Goal: Task Accomplishment & Management: Complete application form

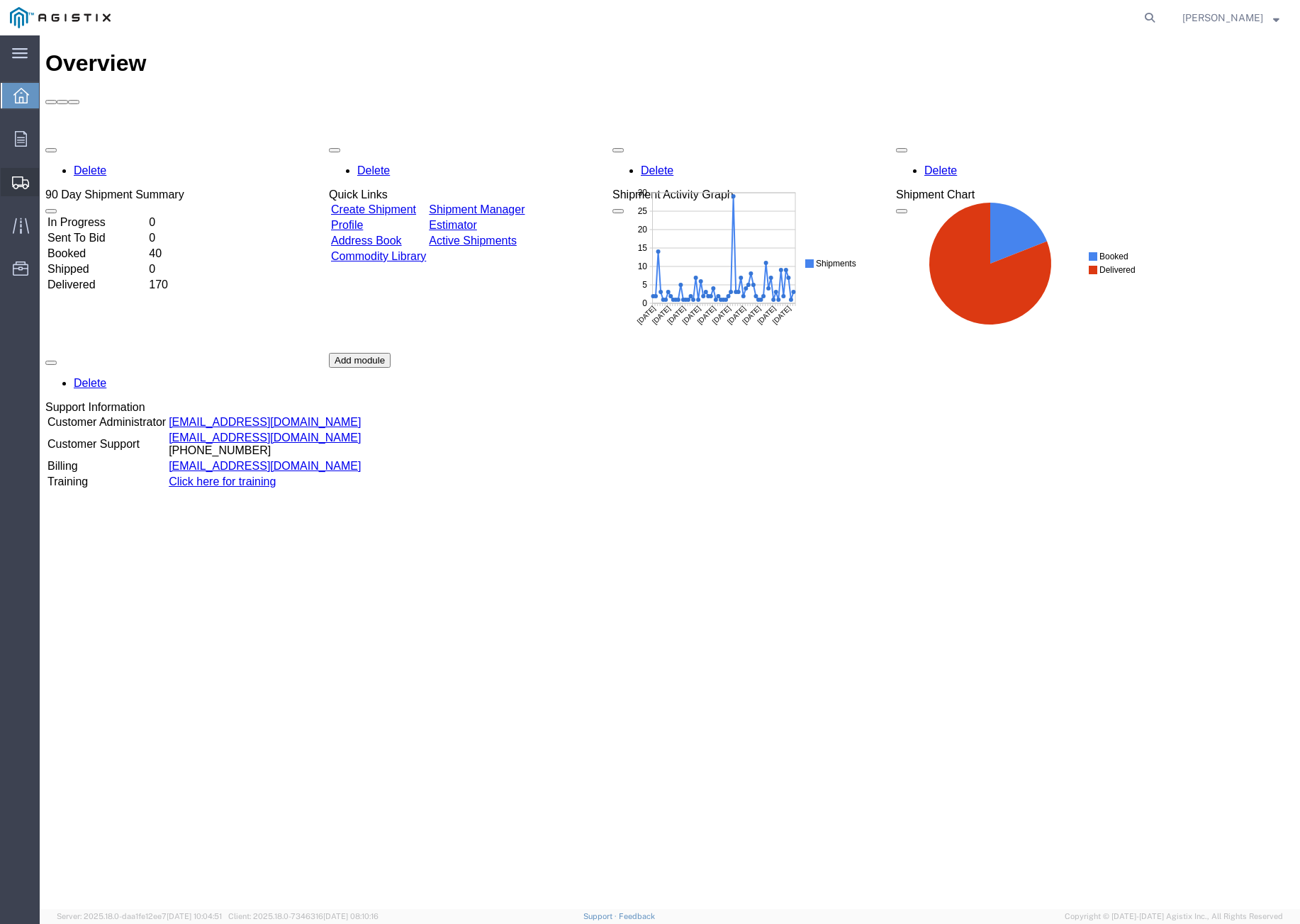
click at [0, 0] on span "Create Shipment" at bounding box center [0, 0] width 0 height 0
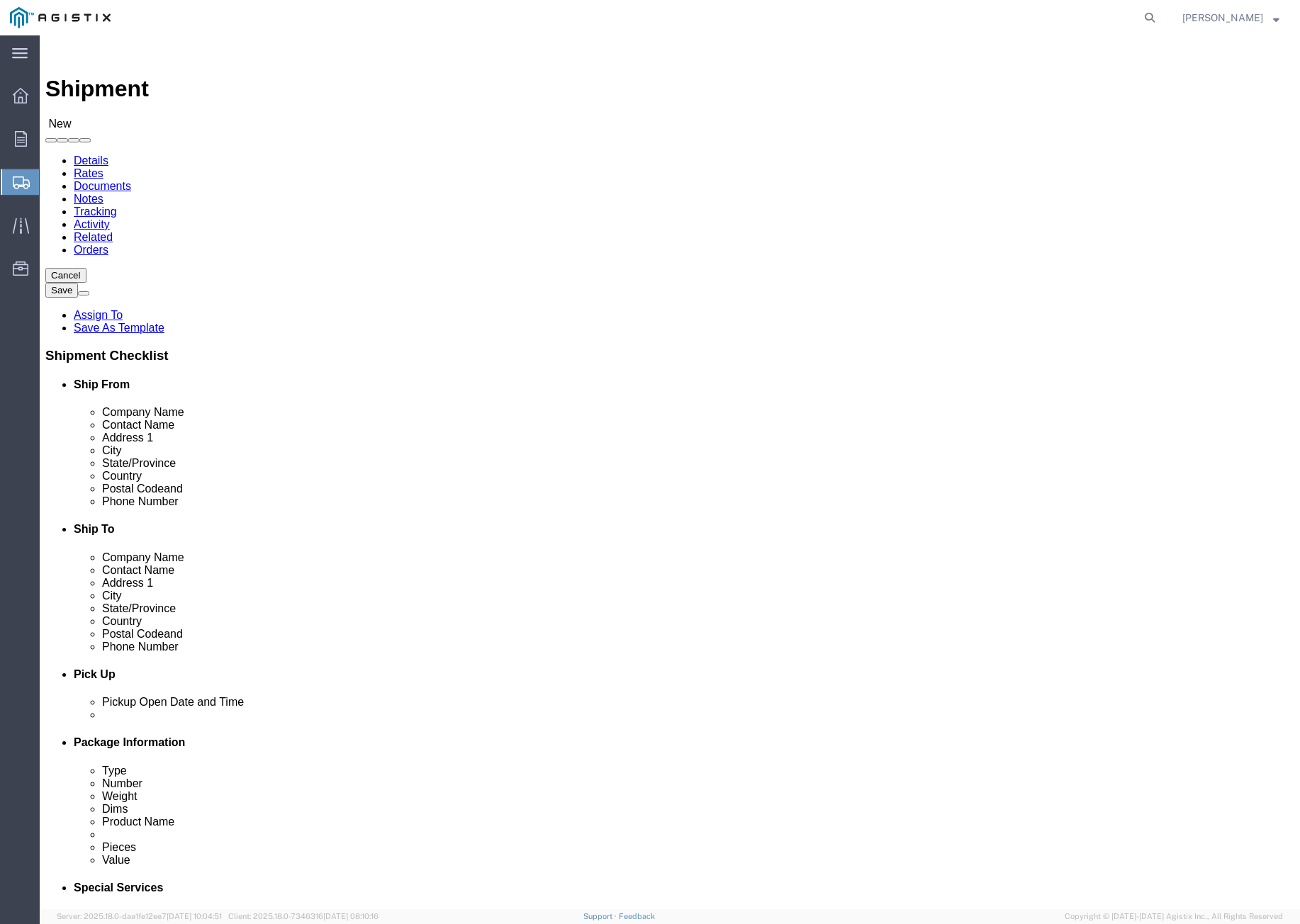
select select
drag, startPoint x: 298, startPoint y: 244, endPoint x: 259, endPoint y: 209, distance: 52.4
click select "Select [PERSON_NAME] PRECAST PG&E"
select select "9596"
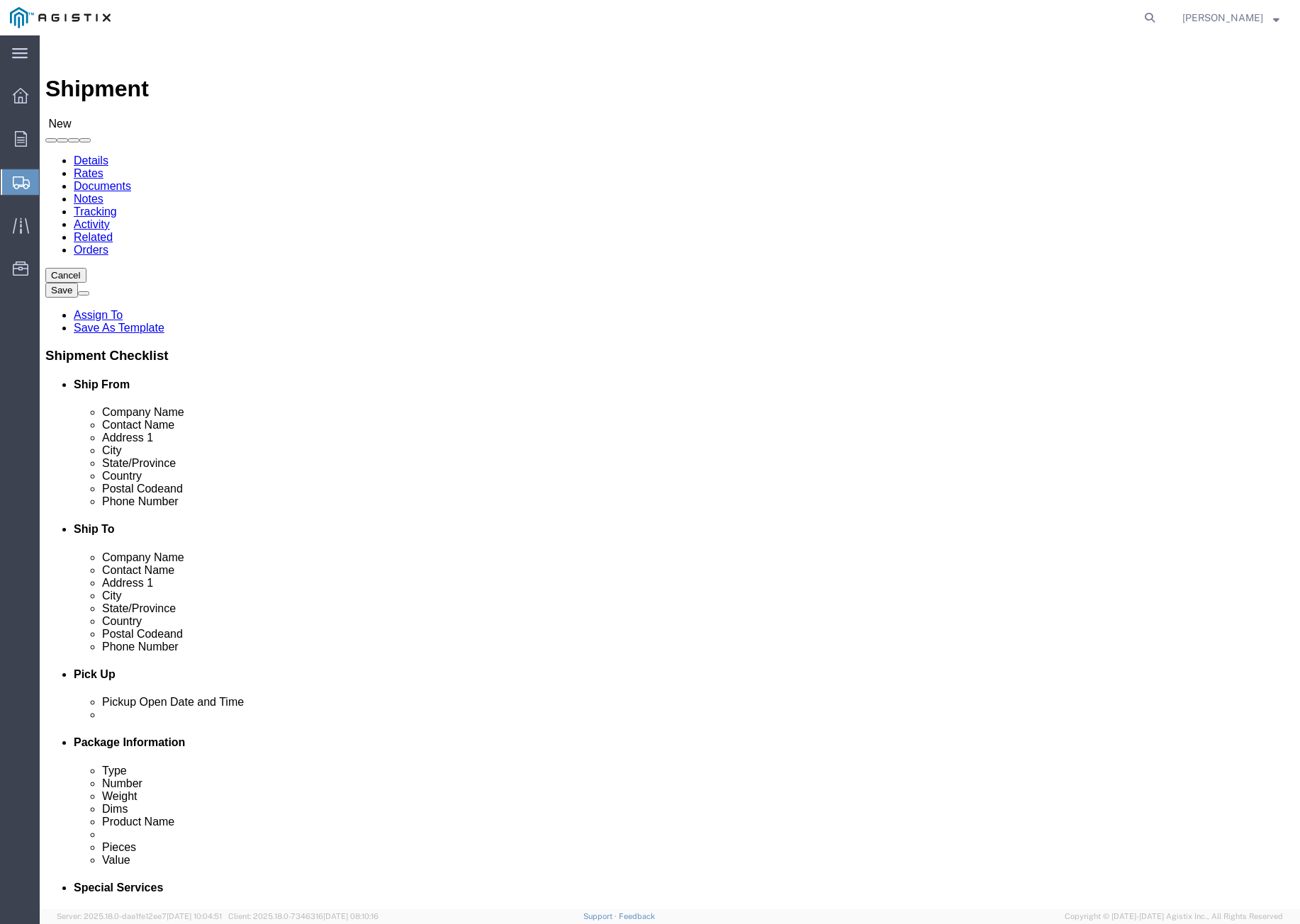
click select "Select [PERSON_NAME] PRECAST PG&E"
select select
click select "Select All Others [GEOGRAPHIC_DATA] [GEOGRAPHIC_DATA] [GEOGRAPHIC_DATA] [GEOGRA…"
select select "19740"
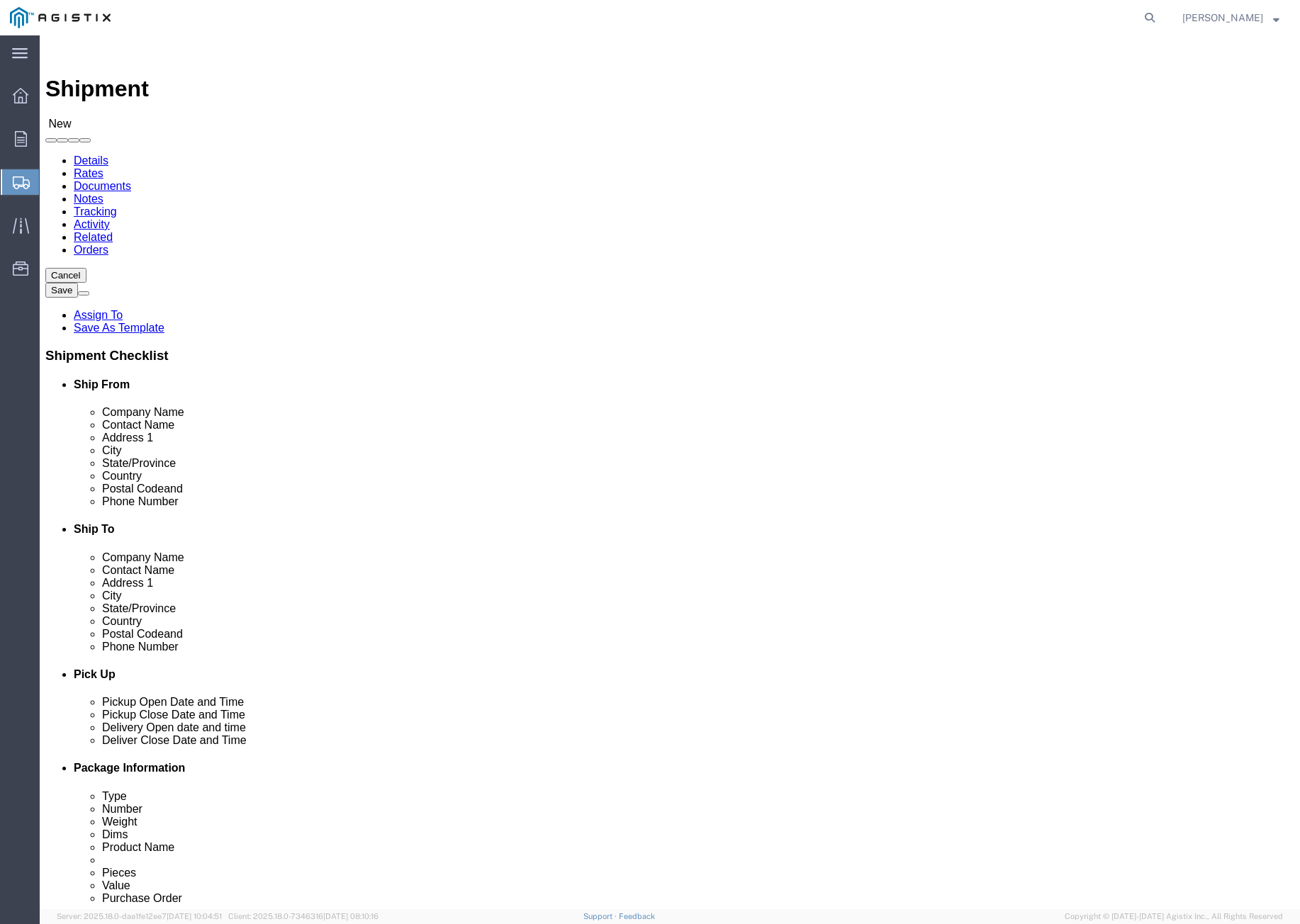
click select "Select All Others [GEOGRAPHIC_DATA] [GEOGRAPHIC_DATA] [GEOGRAPHIC_DATA] [GEOGRA…"
click input "text"
type input "[PERSON_NAME]"
click p "- [PERSON_NAME] PRECAST - ([PERSON_NAME]) [STREET_ADDRESS][PERSON_NAME]"
select select "CA"
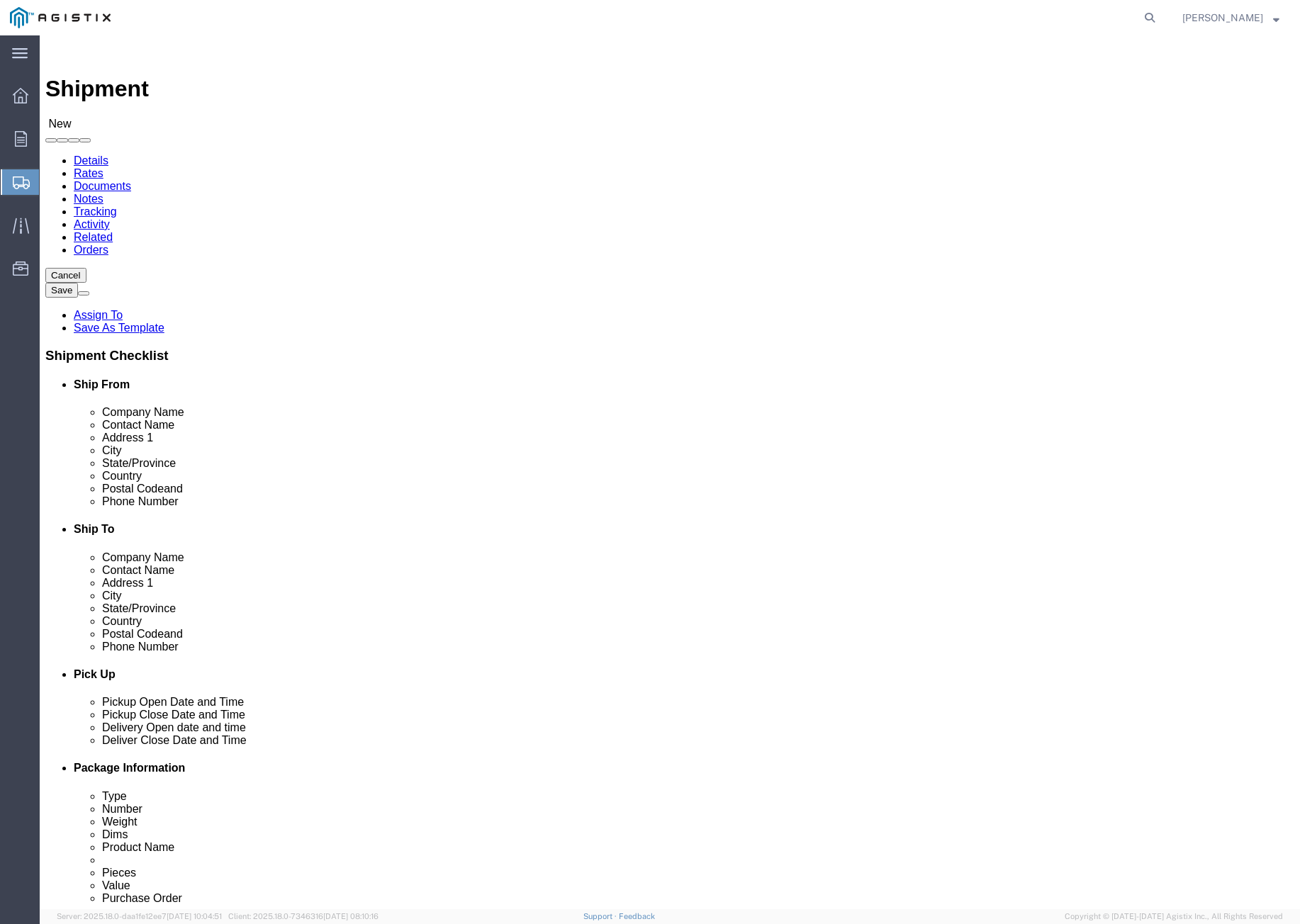
type input "[PERSON_NAME]"
click input "text"
type input "VPI JOBSITE"
click input "text"
paste input "[PERSON_NAME]"
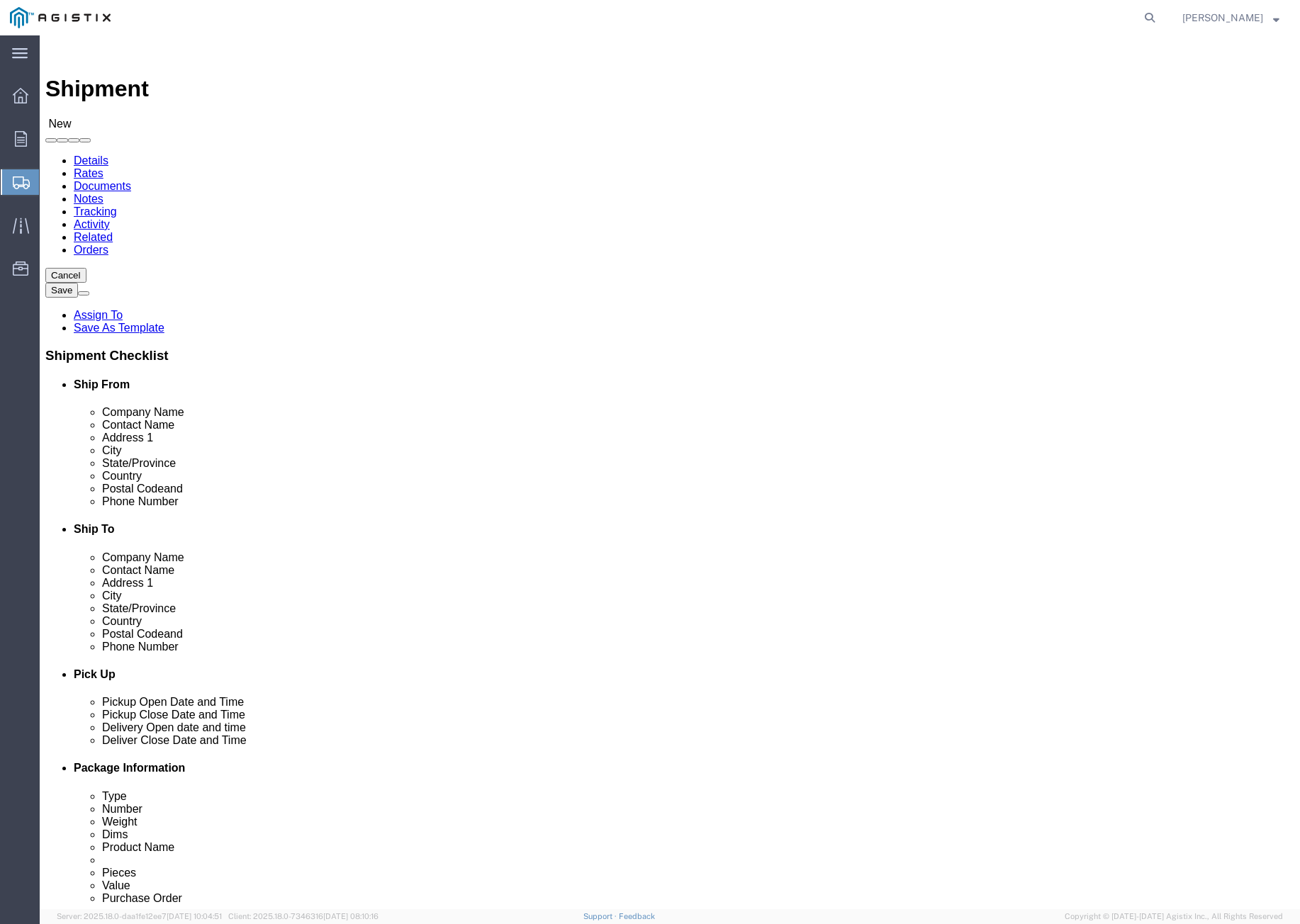
type input "[PERSON_NAME]"
click p "- VPI Jobsite - ([PERSON_NAME]) [GEOGRAPHIC_DATA], [GEOGRAPHIC_DATA]"
select select "CA"
type input "[PERSON_NAME]"
click input "text"
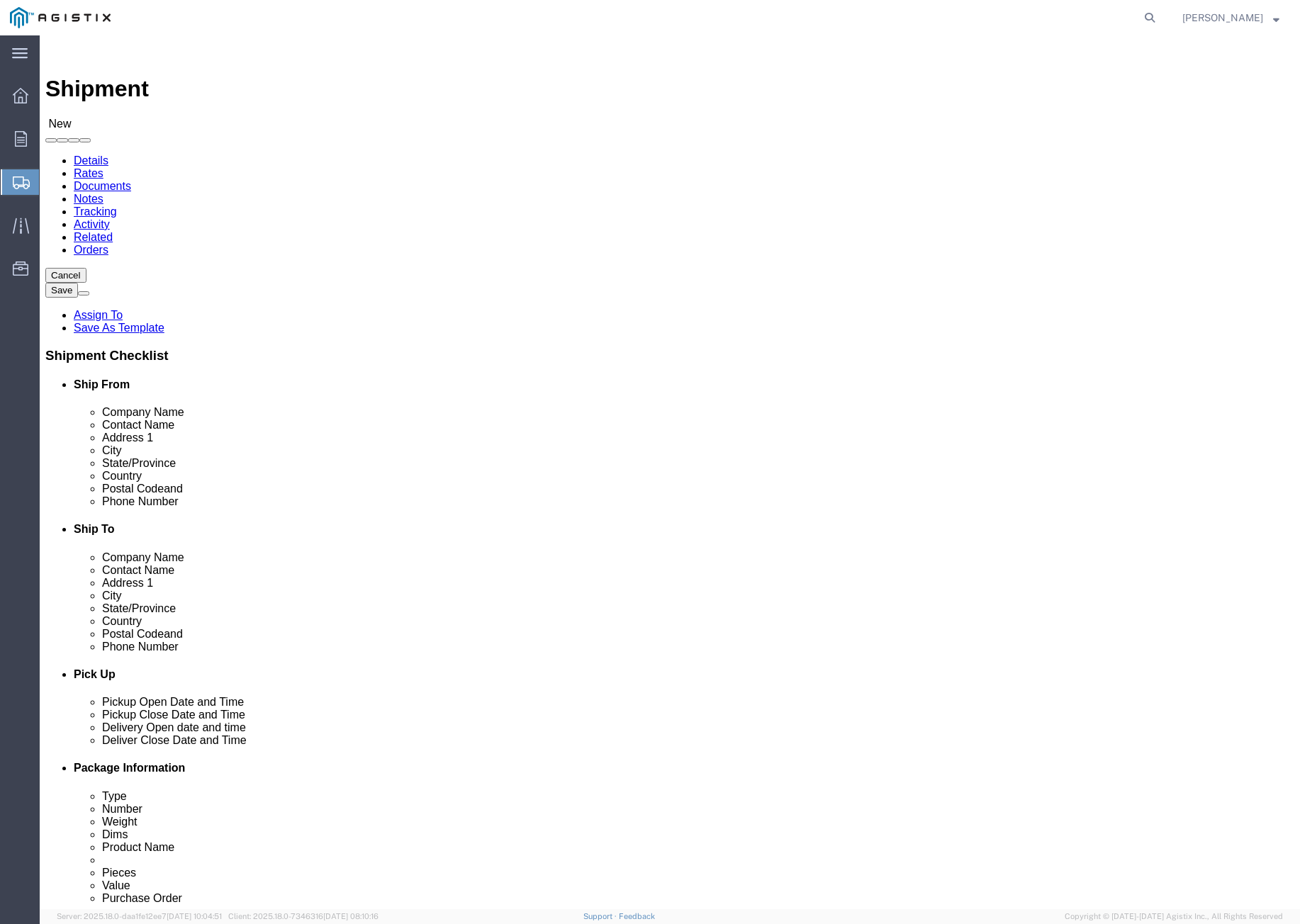
paste input "[PHONE_NUMBER]"
type input "[PHONE_NUMBER]"
click div "Location My Profile Location (OBSOLETE) [PERSON_NAME] SC - GC TRAILER (OBSOLETE…"
paste input "[EMAIL_ADDRESS][DOMAIN_NAME]"
type input "[EMAIL_ADDRESS][DOMAIN_NAME]"
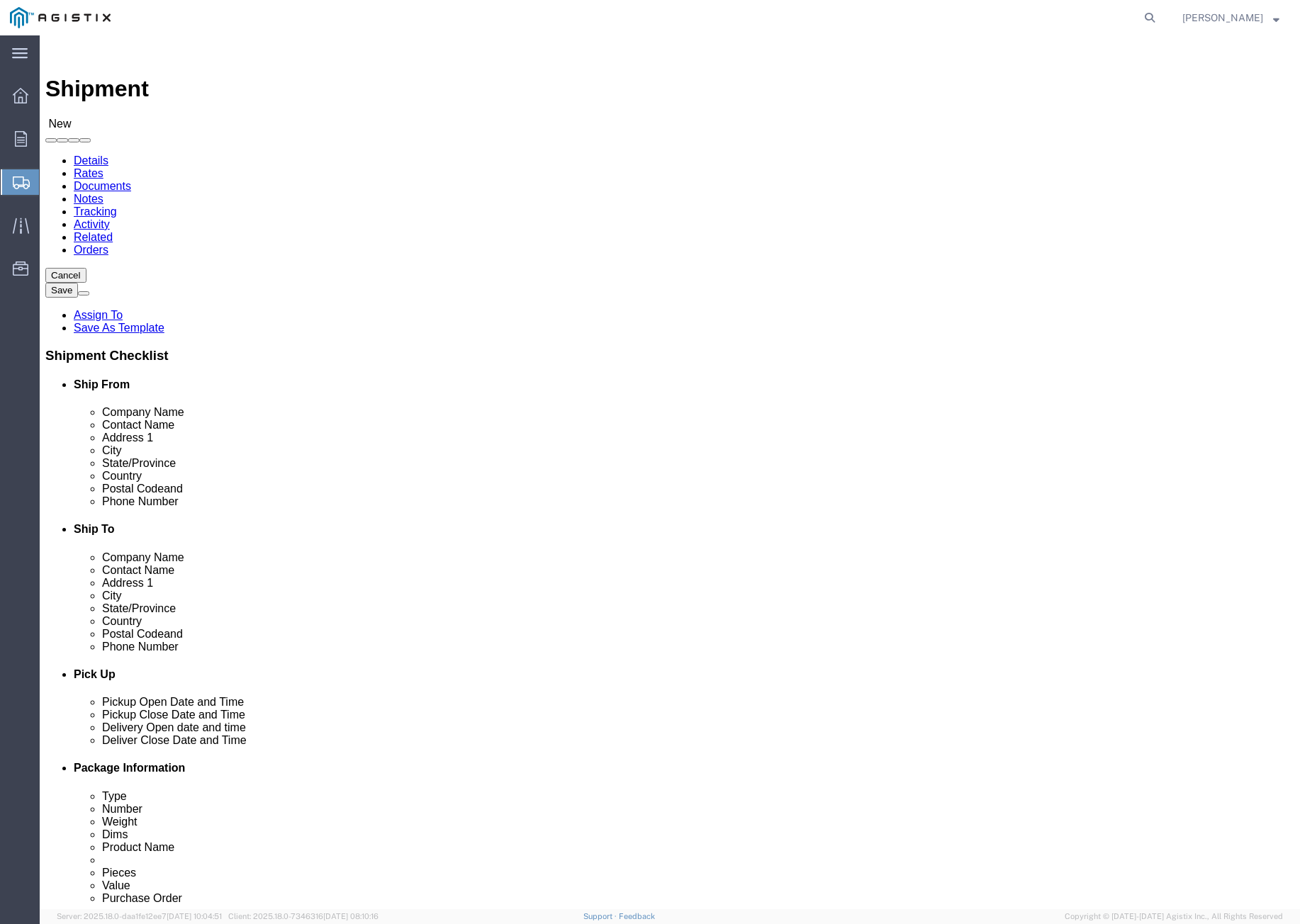
drag, startPoint x: 668, startPoint y: 420, endPoint x: 683, endPoint y: 436, distance: 21.9
click div "Location My Profile Location (OBSOLETE) [PERSON_NAME] SC - GC TRAILER (OBSOLETE…"
click input "text"
paste input "Cold Springs Rd & [PERSON_NAME] Ct"
type input "Cold Springs Rd & [PERSON_NAME] Ct"
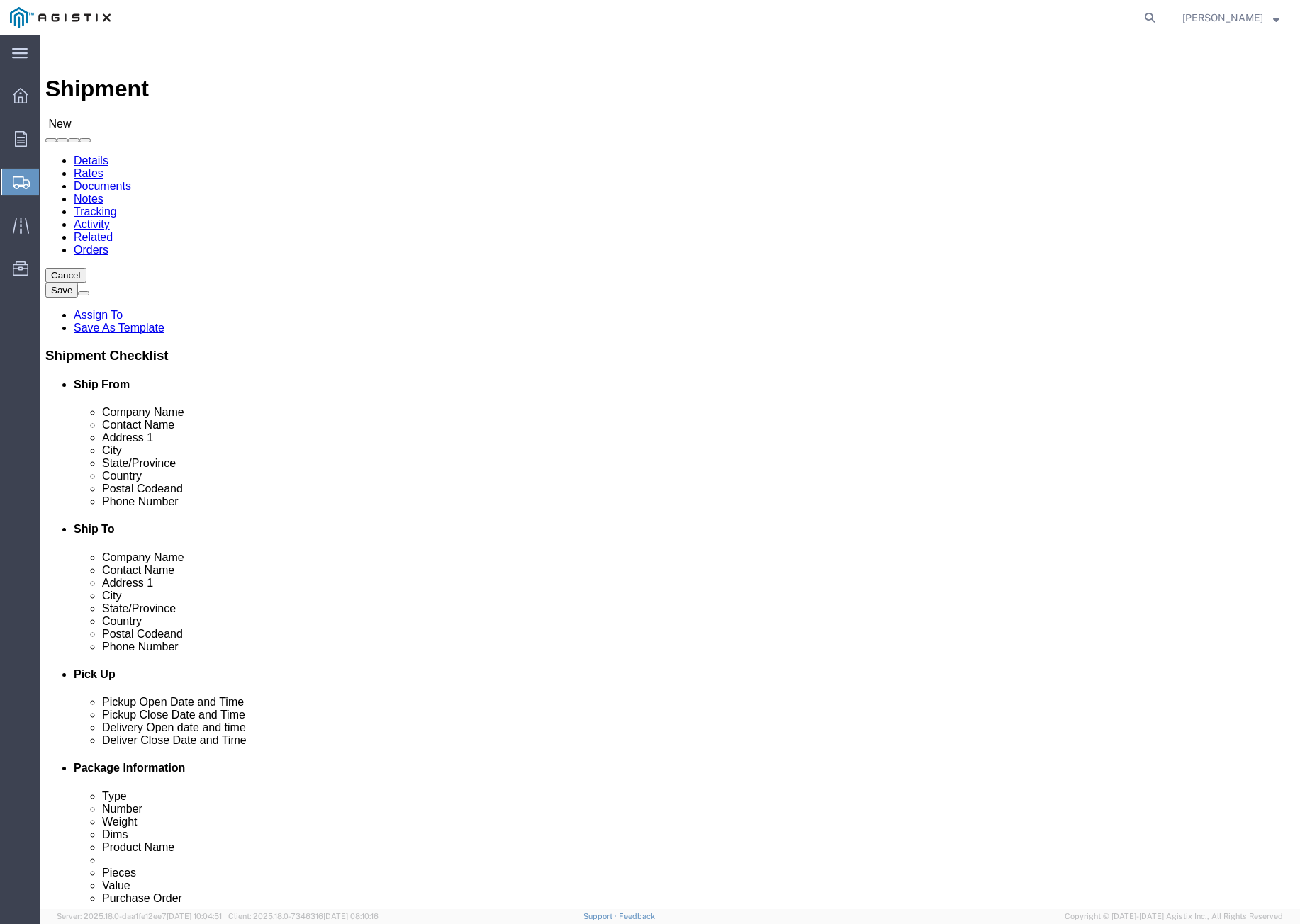
click input "text"
type input "Angwin"
click div "Address 2"
click input "Postal Code"
type input "94508"
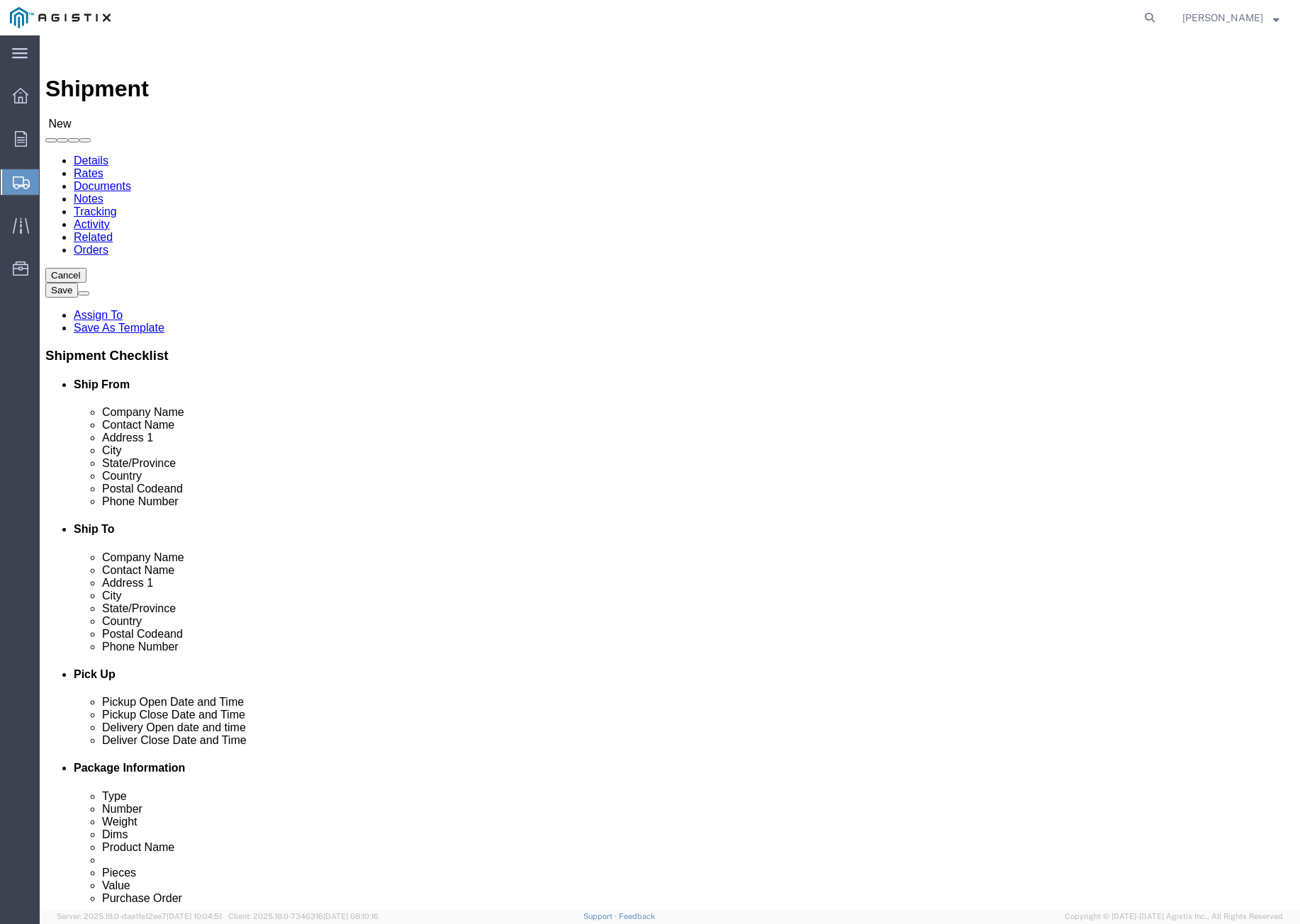
click div "Location My Profile Location (OBSOLETE) [PERSON_NAME] SC - GC TRAILER (OBSOLETE…"
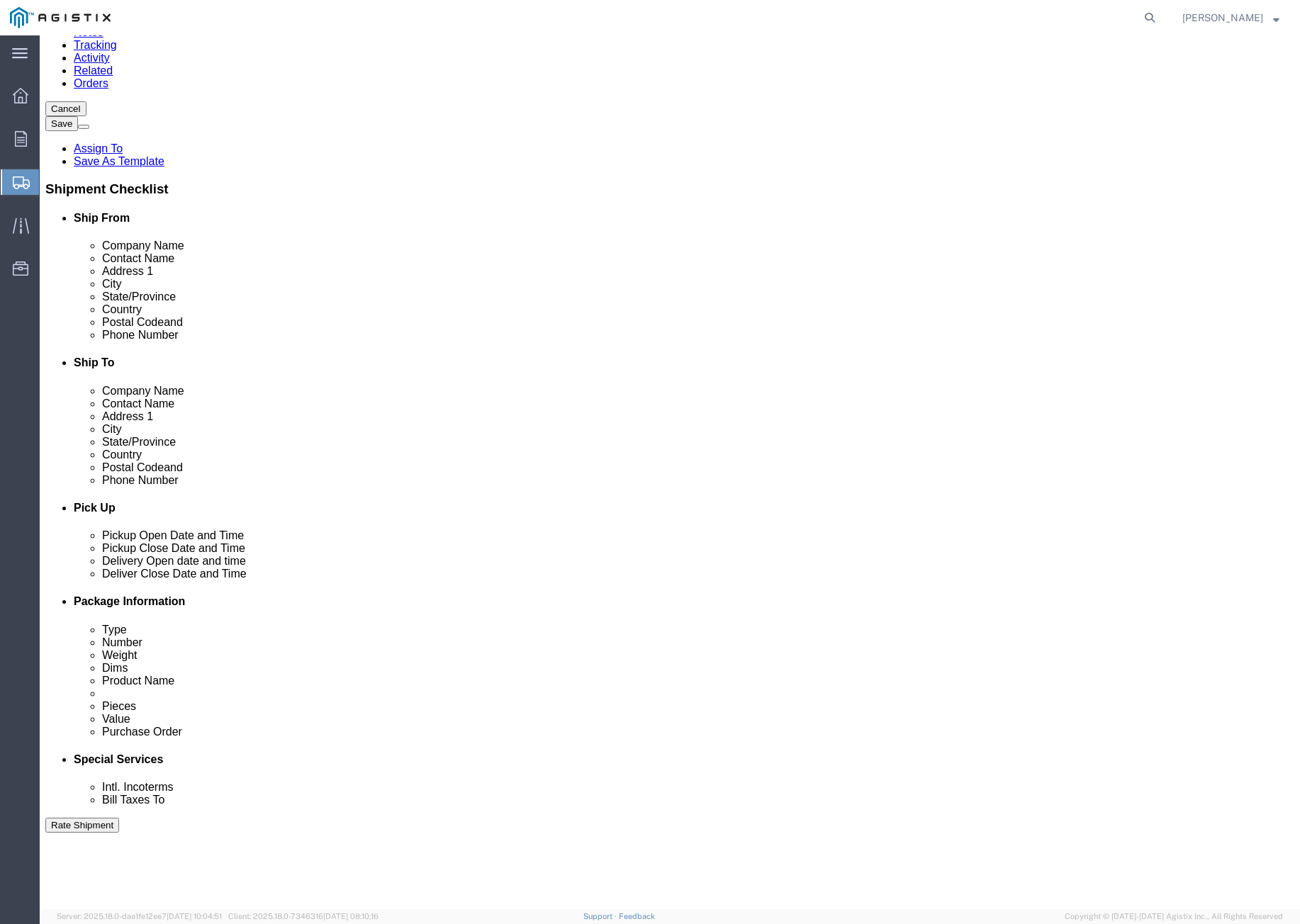
scroll to position [177, 0]
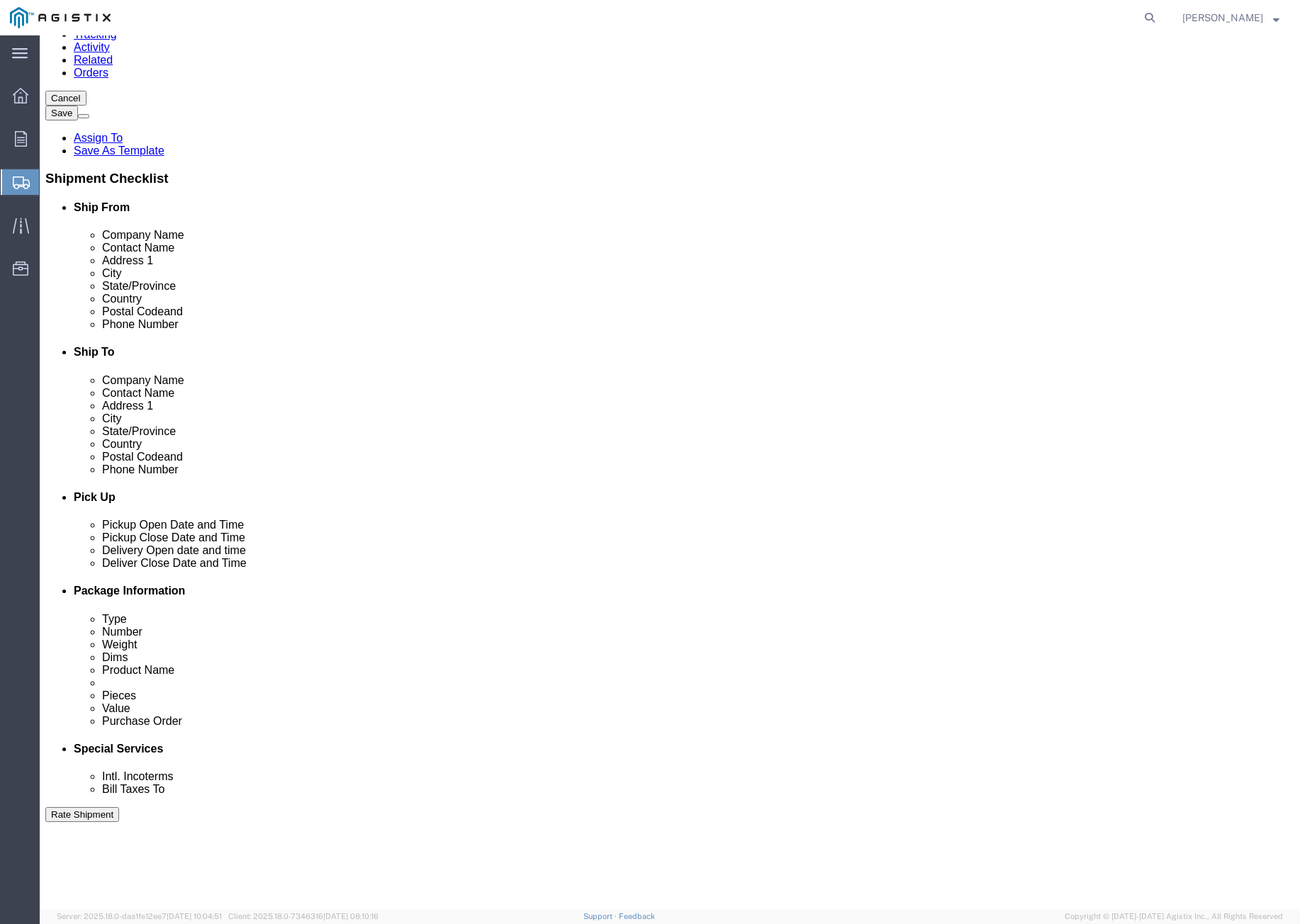
click div "Route Details (Approximate route mileage 98.83 miles) Add Stop"
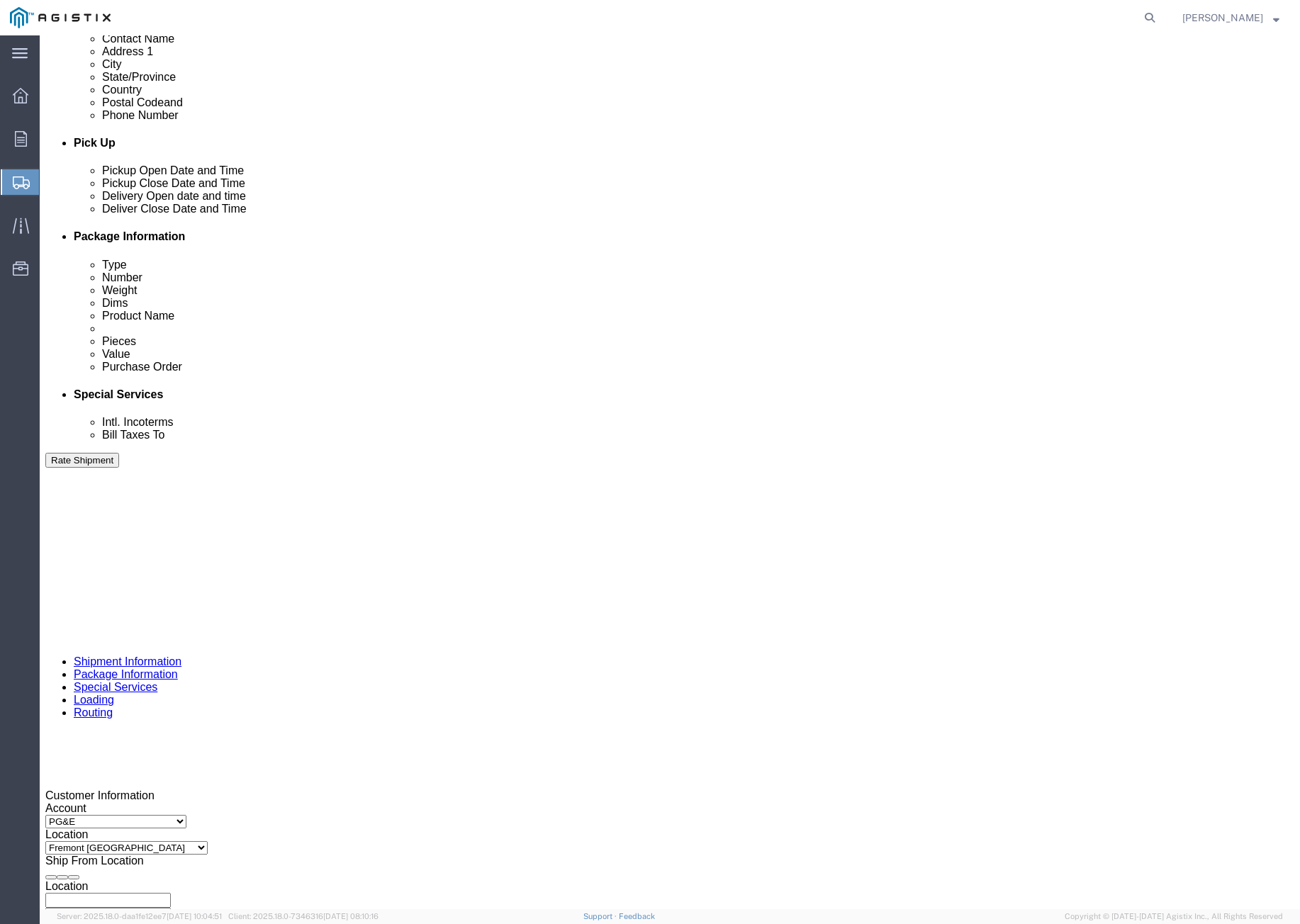
click div "[DATE] 2:00 PM"
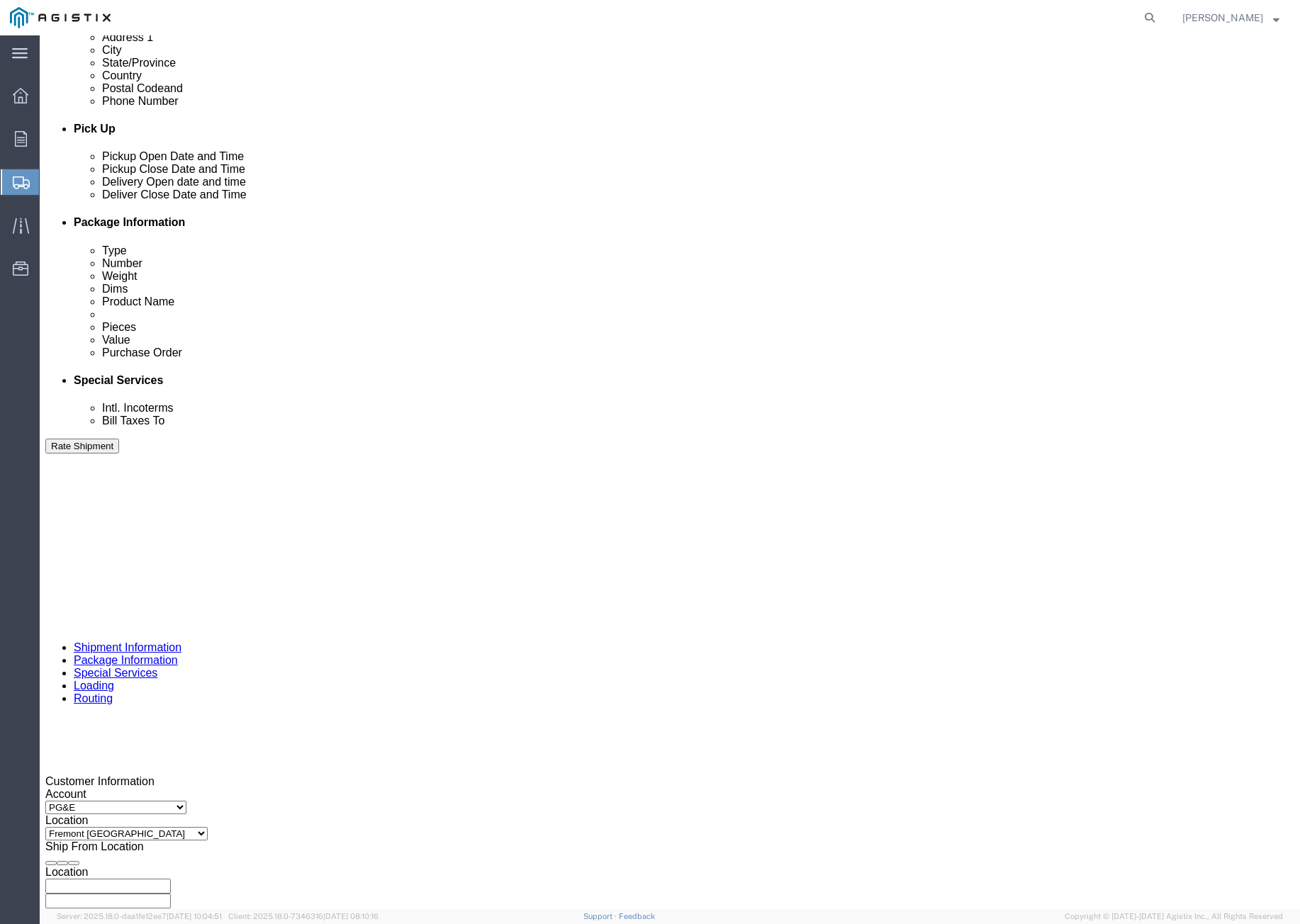
click button "Apply"
click div
click button "Apply"
click div
click button "Apply"
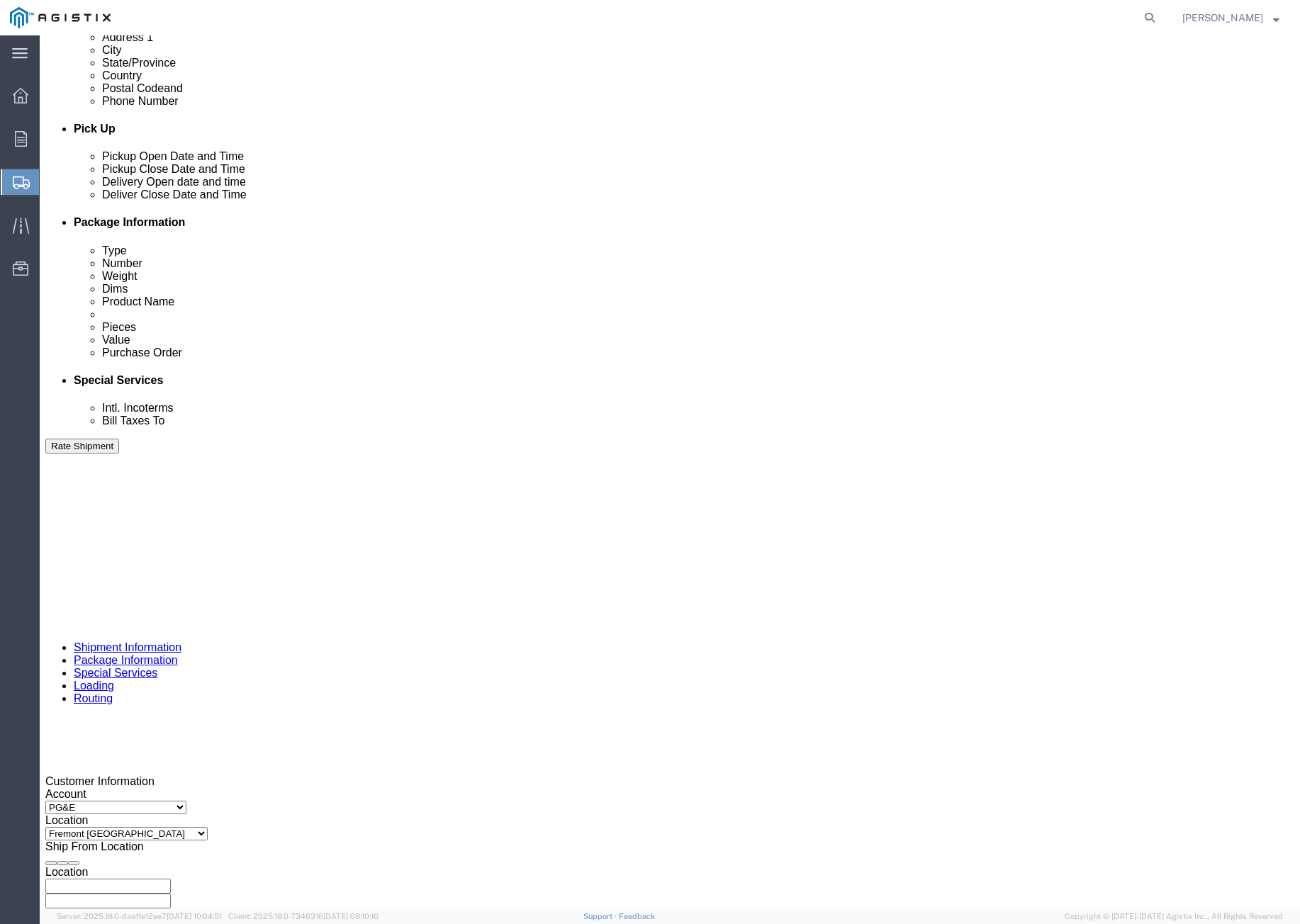
drag, startPoint x: 202, startPoint y: 748, endPoint x: 202, endPoint y: 740, distance: 8.0
click input "text"
paste input "3501401632"
type input "3501401632"
click select "Select Account Type Activity ID Airline Appointment Number ASN Batch Request # …"
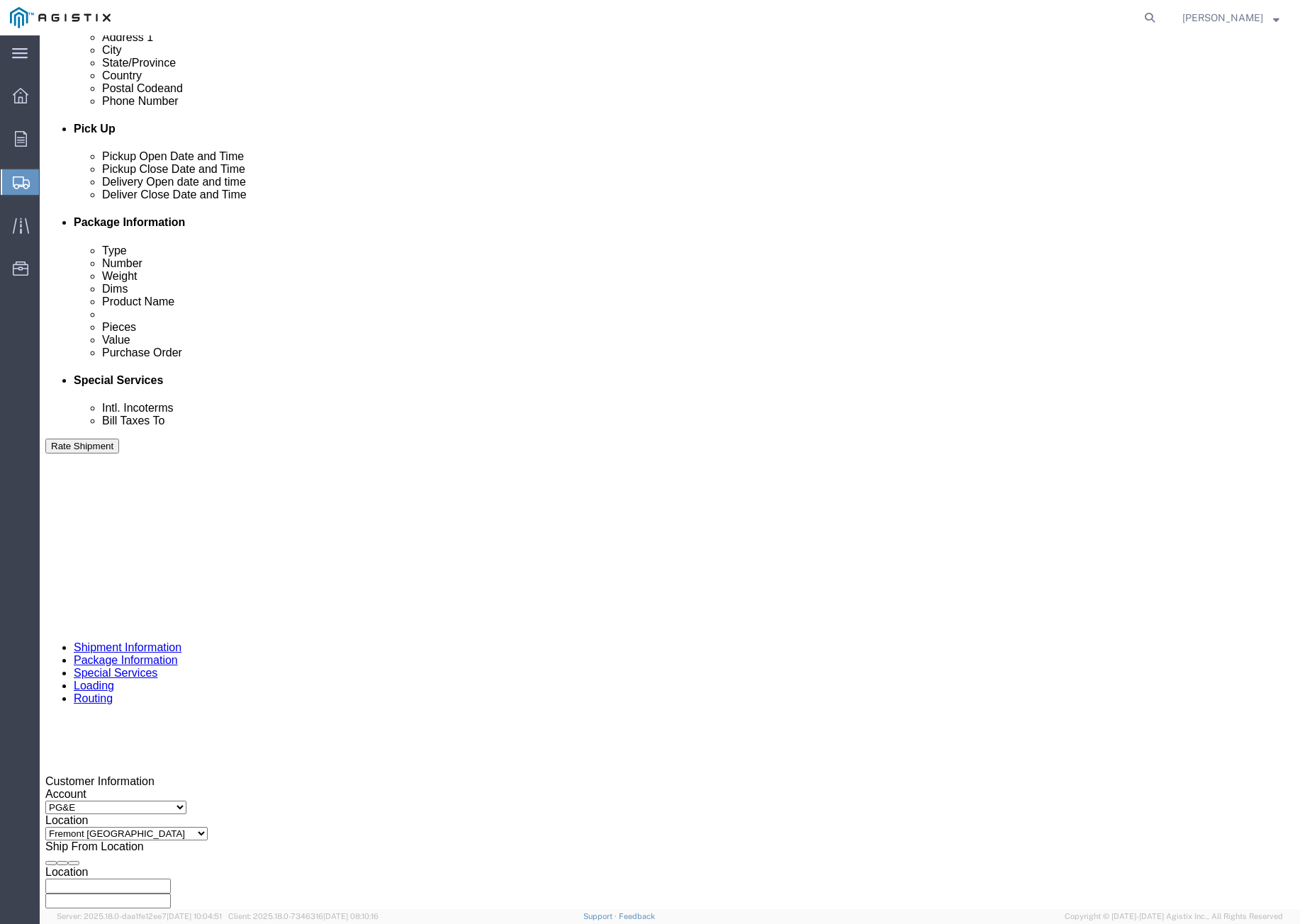
select select "CUSTREF"
click select "Select Account Type Activity ID Airline Appointment Number ASN Batch Request # …"
click input "text"
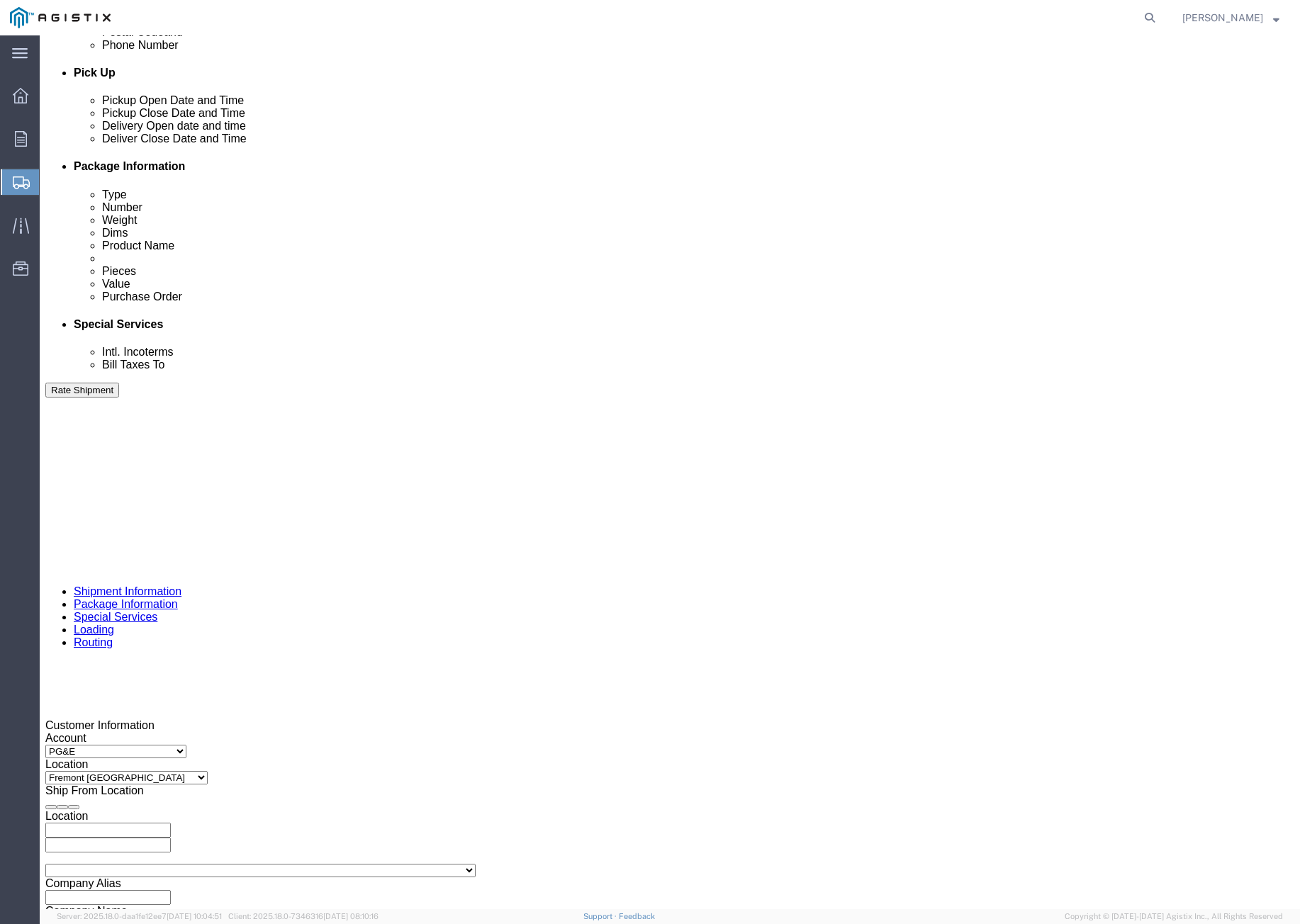
scroll to position [741, 0]
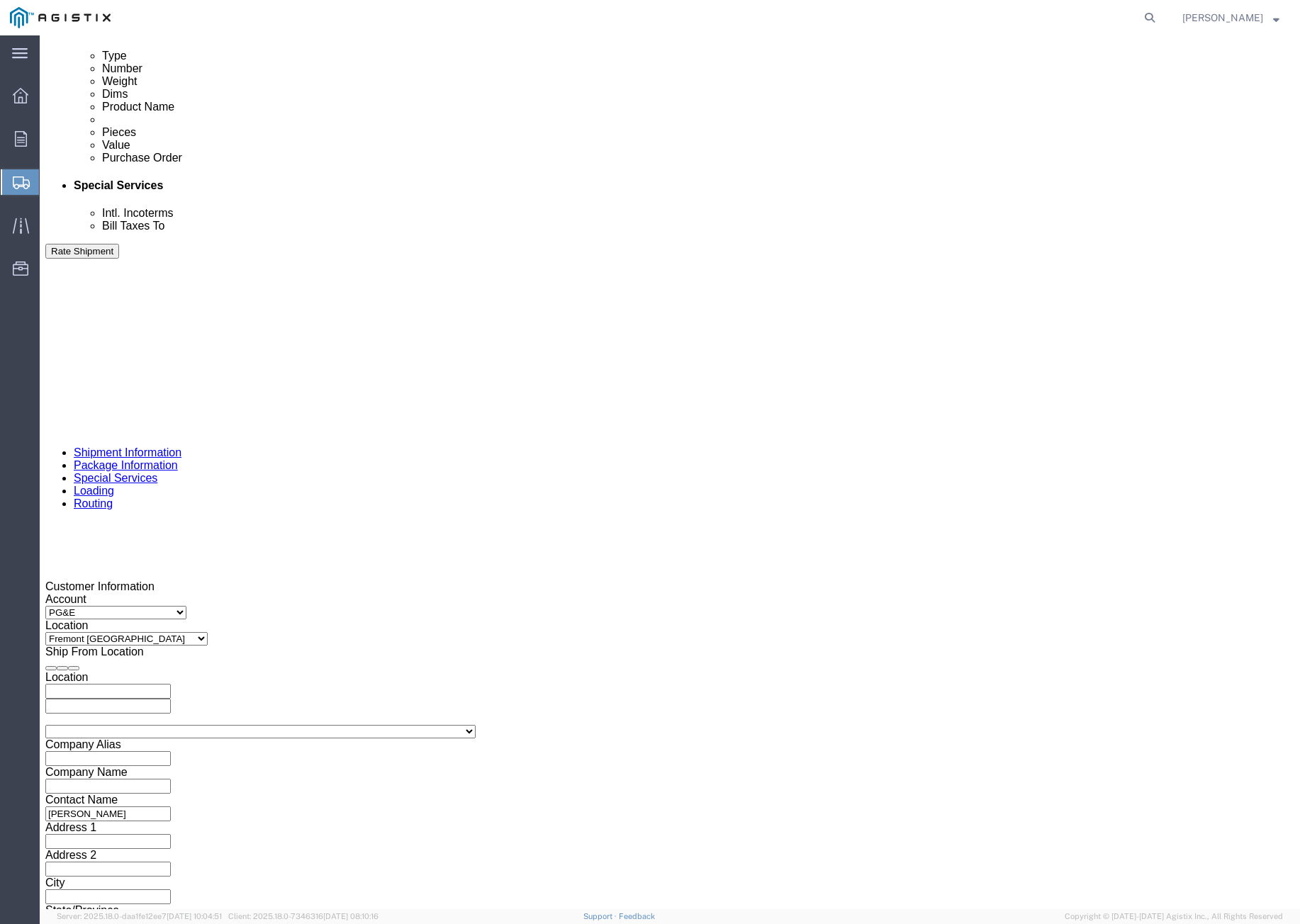
type input "406532"
click select "Select Air Less than Truckload Multi-Leg Ocean Freight Rail Small Parcel Truckl…"
select select "TL"
click select "Select Air Less than Truckload Multi-Leg Ocean Freight Rail Small Parcel Truckl…"
click select "Select 1-Ton (PSS) 10 Wheel 10 Yard Dump Truck 20 Yard Dump Truck Bobtail Botto…"
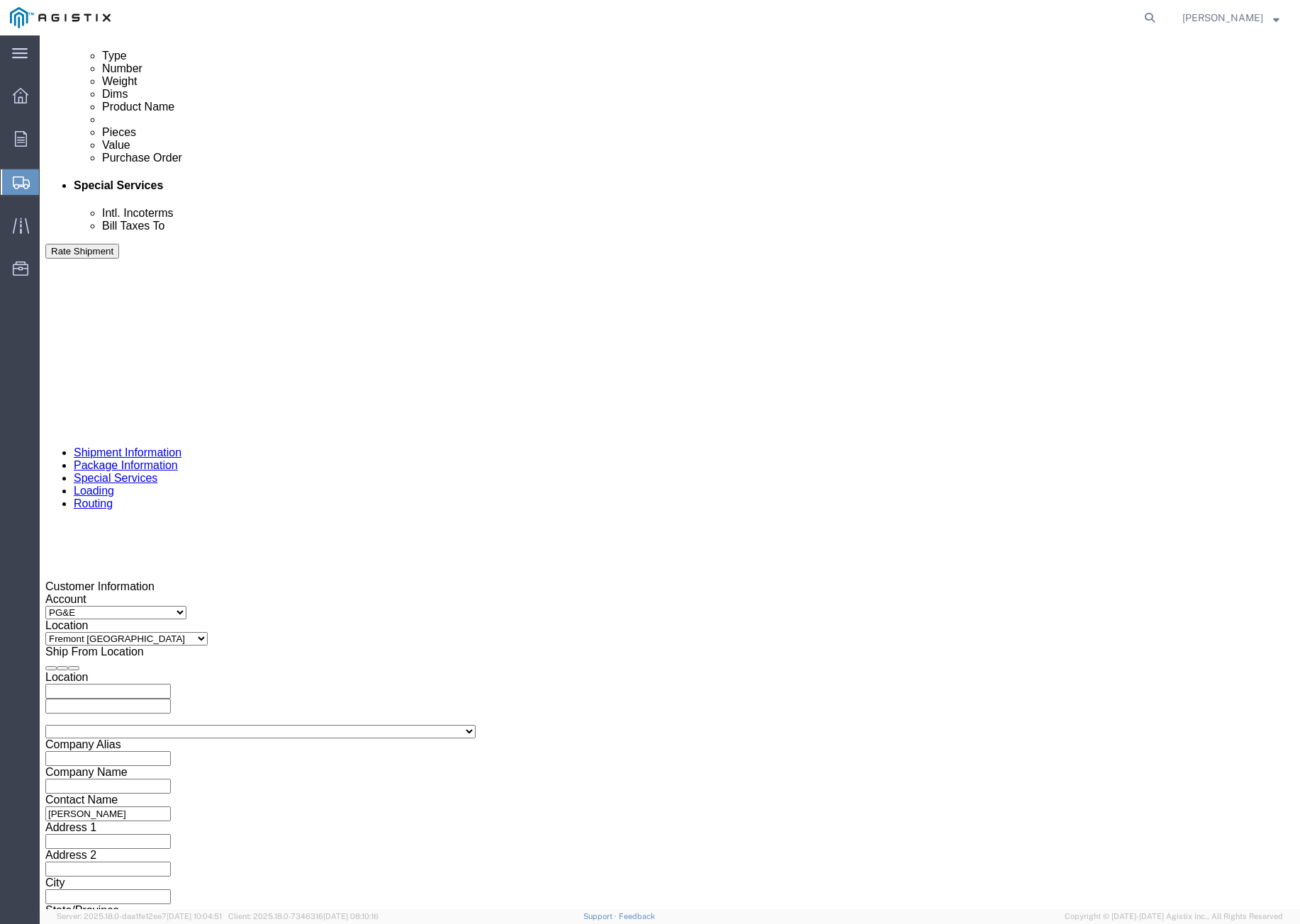
select select "FLBD"
click select "Select 1-Ton (PSS) 10 Wheel 10 Yard Dump Truck 20 Yard Dump Truck Bobtail Botto…"
click button "Continue"
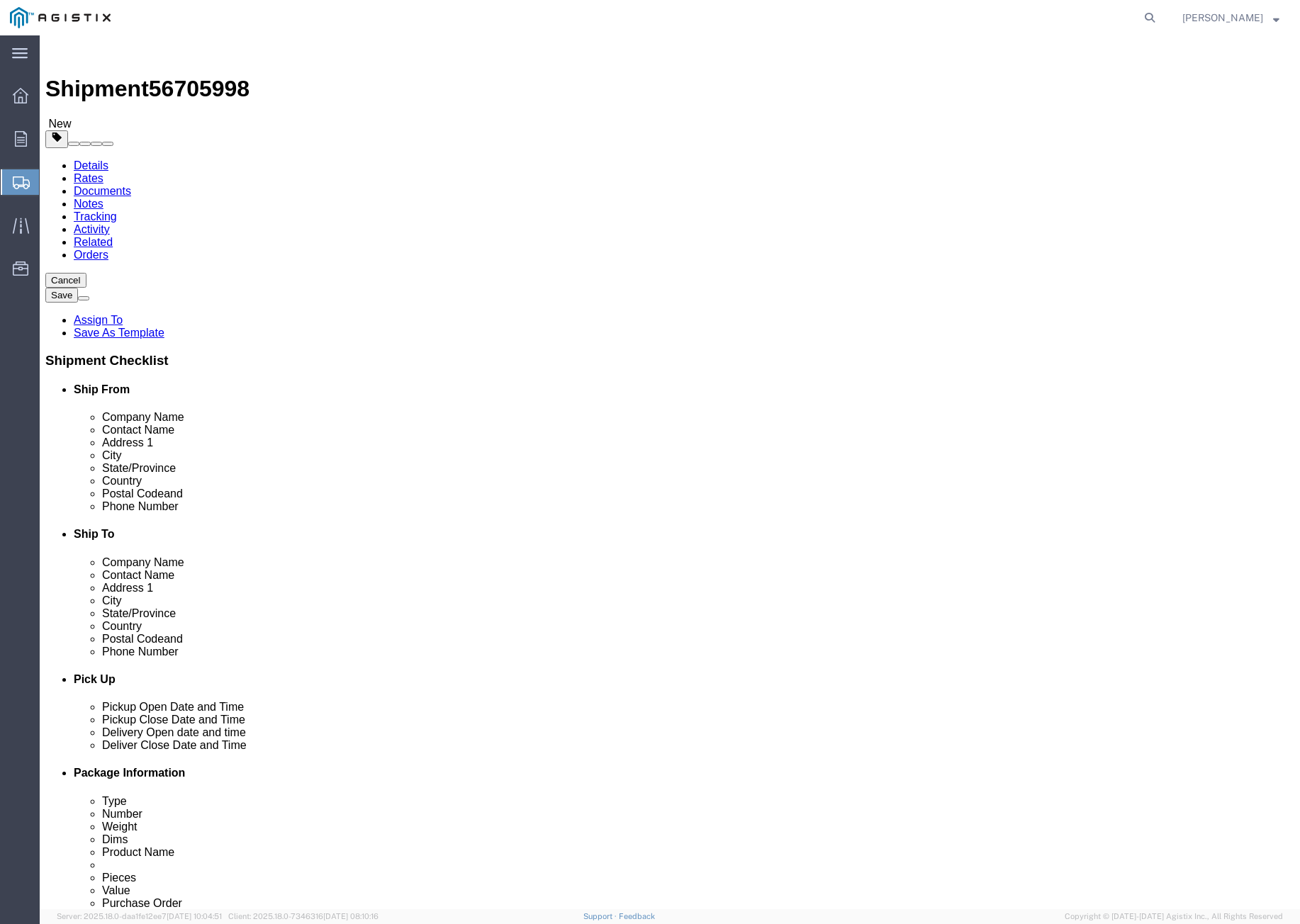
click select "Select Bulk Bundle(s) Cardboard Box(es) Carton(s) Crate(s) Drum(s) (Fiberboard)…"
select select "PSNS"
click select "Select Bulk Bundle(s) Cardboard Box(es) Carton(s) Crate(s) Drum(s) (Fiberboard)…"
click input "text"
type input "48"
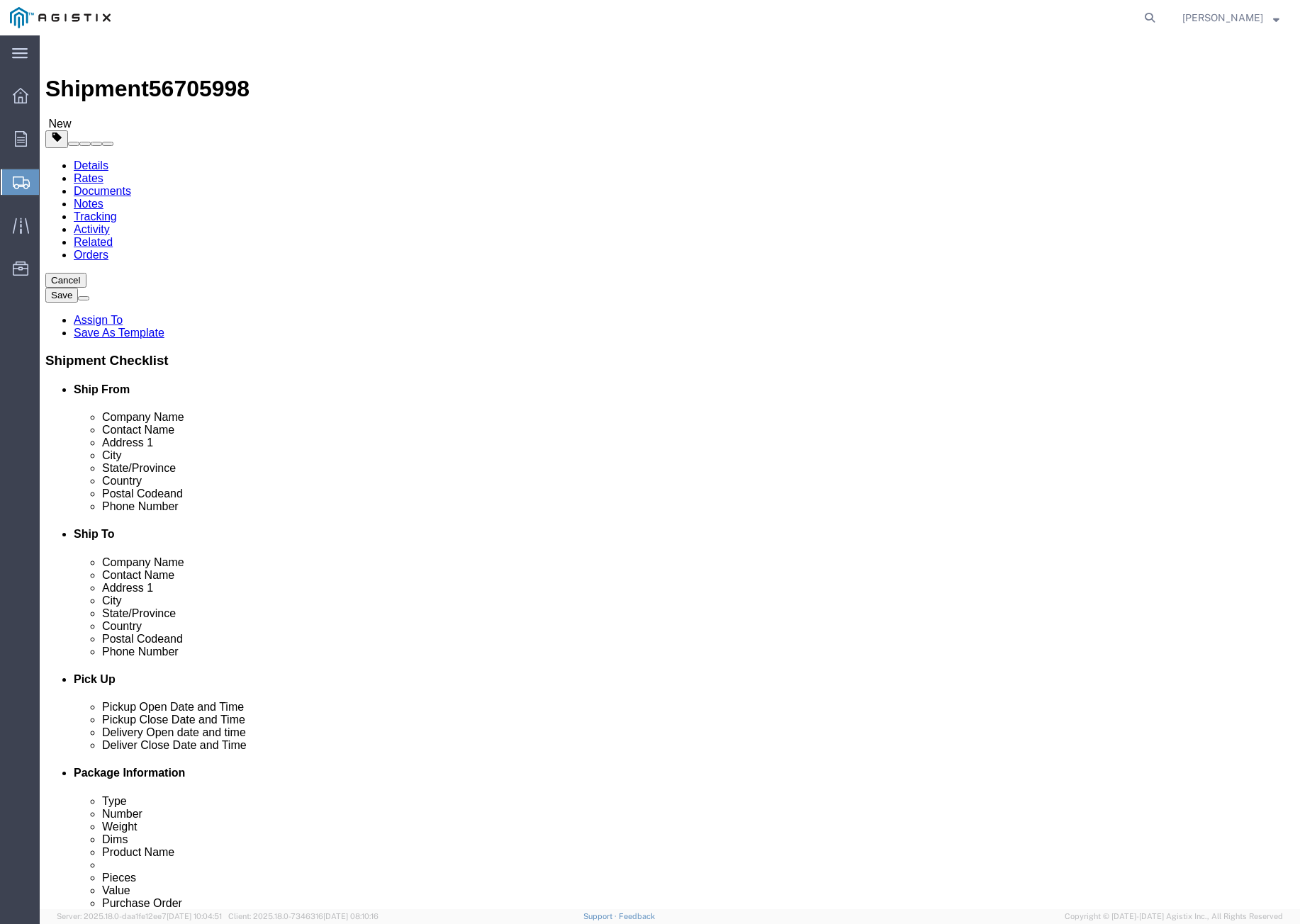
type input "78"
type input "60"
drag, startPoint x: 216, startPoint y: 358, endPoint x: 156, endPoint y: 351, distance: 60.4
click div "Weight Total weight of packages in pounds or kilograms 0.00 Select kgs lbs Ship…"
type input "12500"
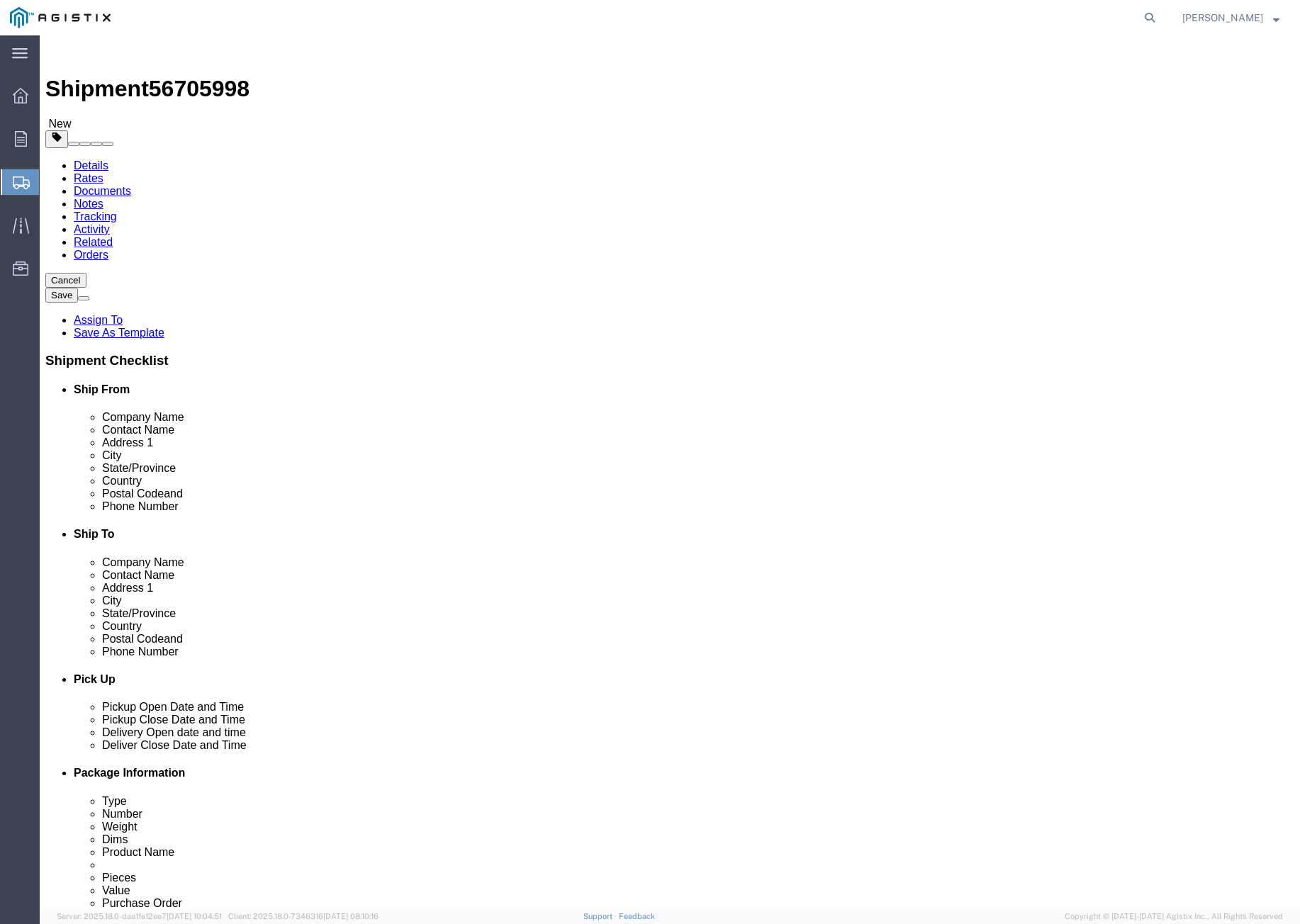
click div "Weight 12500 Select kgs lbs Ship. t°"
click link "Add Content"
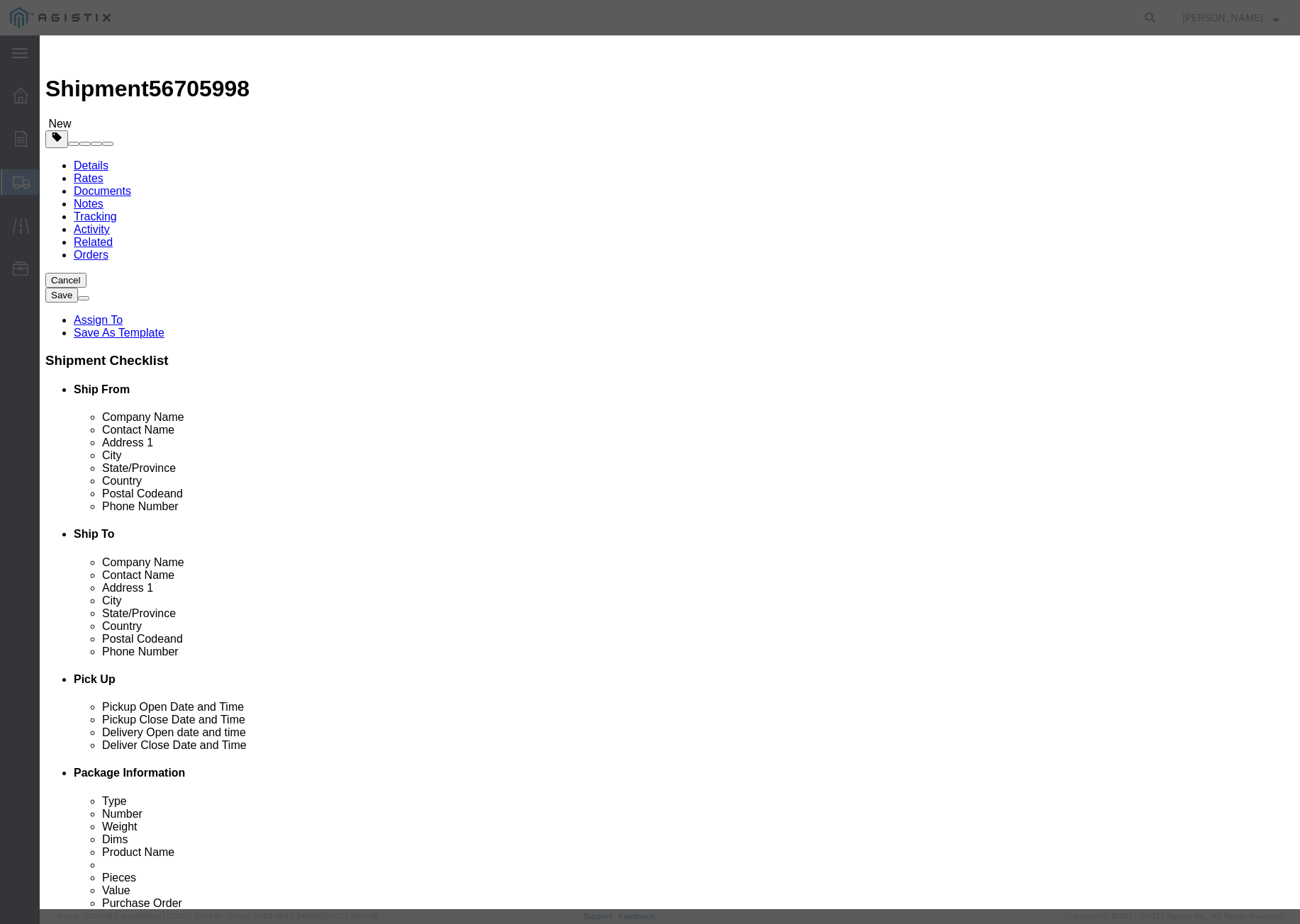
click input "text"
type input "# 6 TRANS FVT ASSY"
click input "0"
type input "1"
drag, startPoint x: 397, startPoint y: 167, endPoint x: 401, endPoint y: 210, distance: 43.2
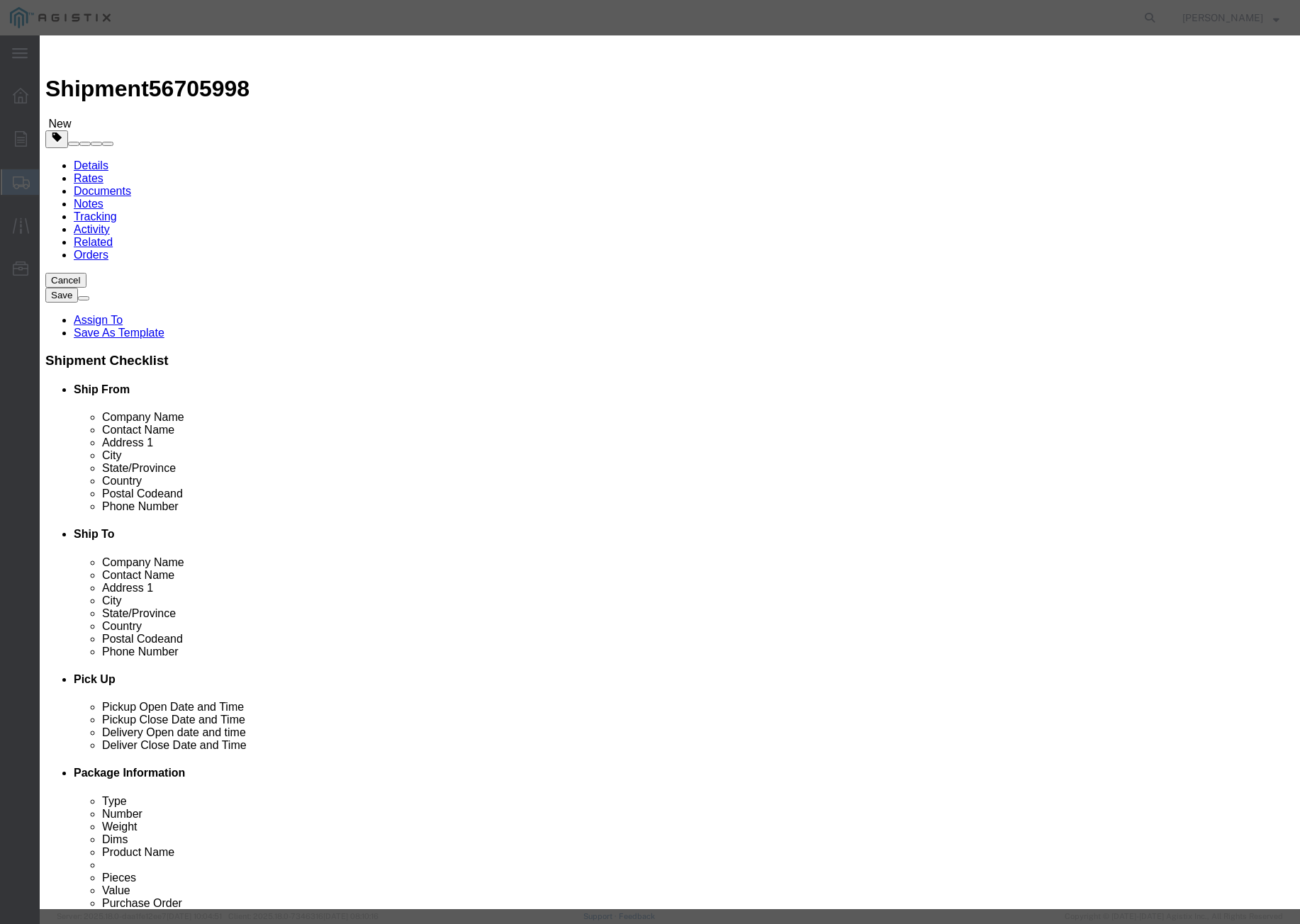
click input "text"
type input "1"
click input "text"
type input "( 04-1493 )"
click button "Save & Close"
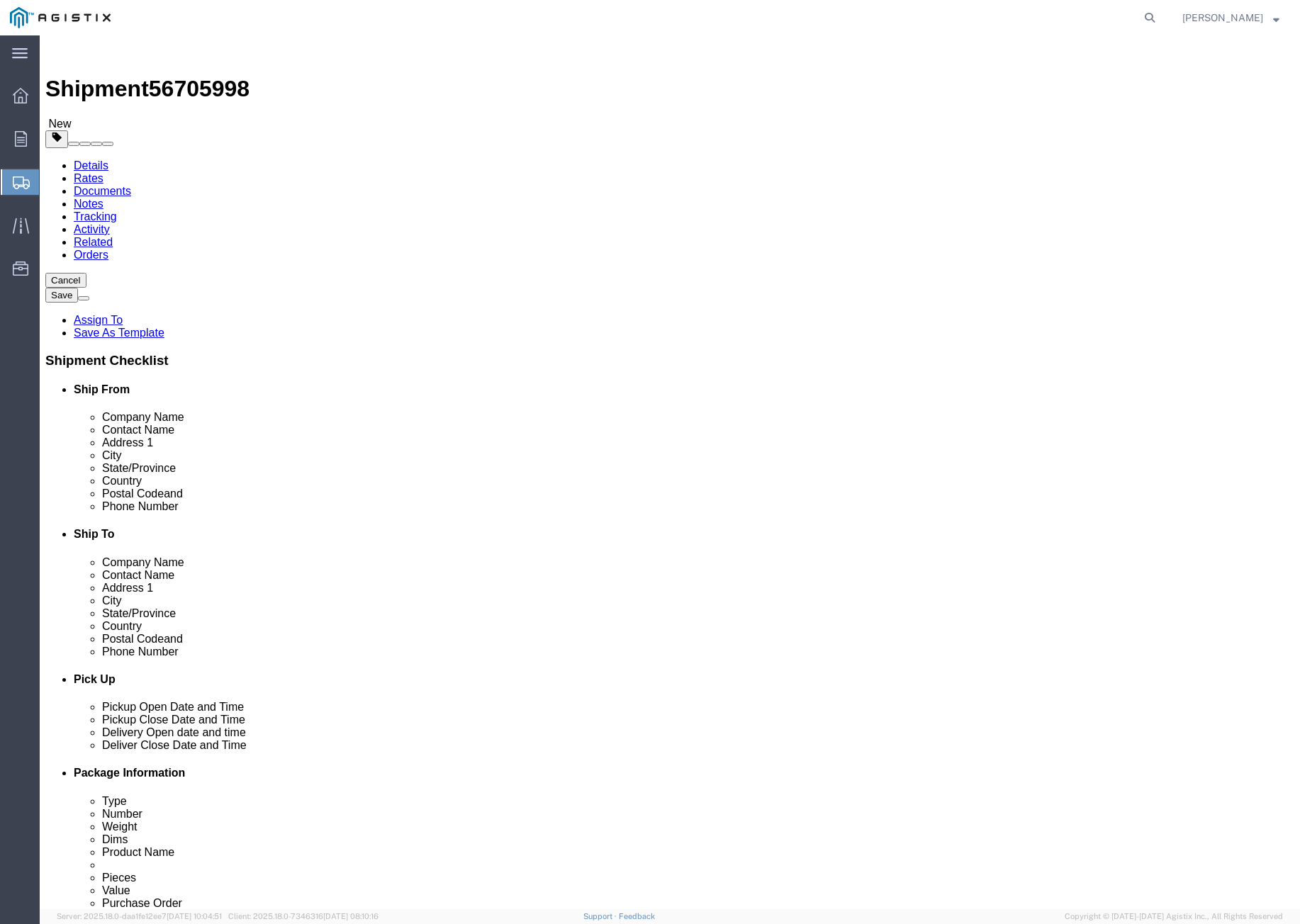
click button "Rate Shipment"
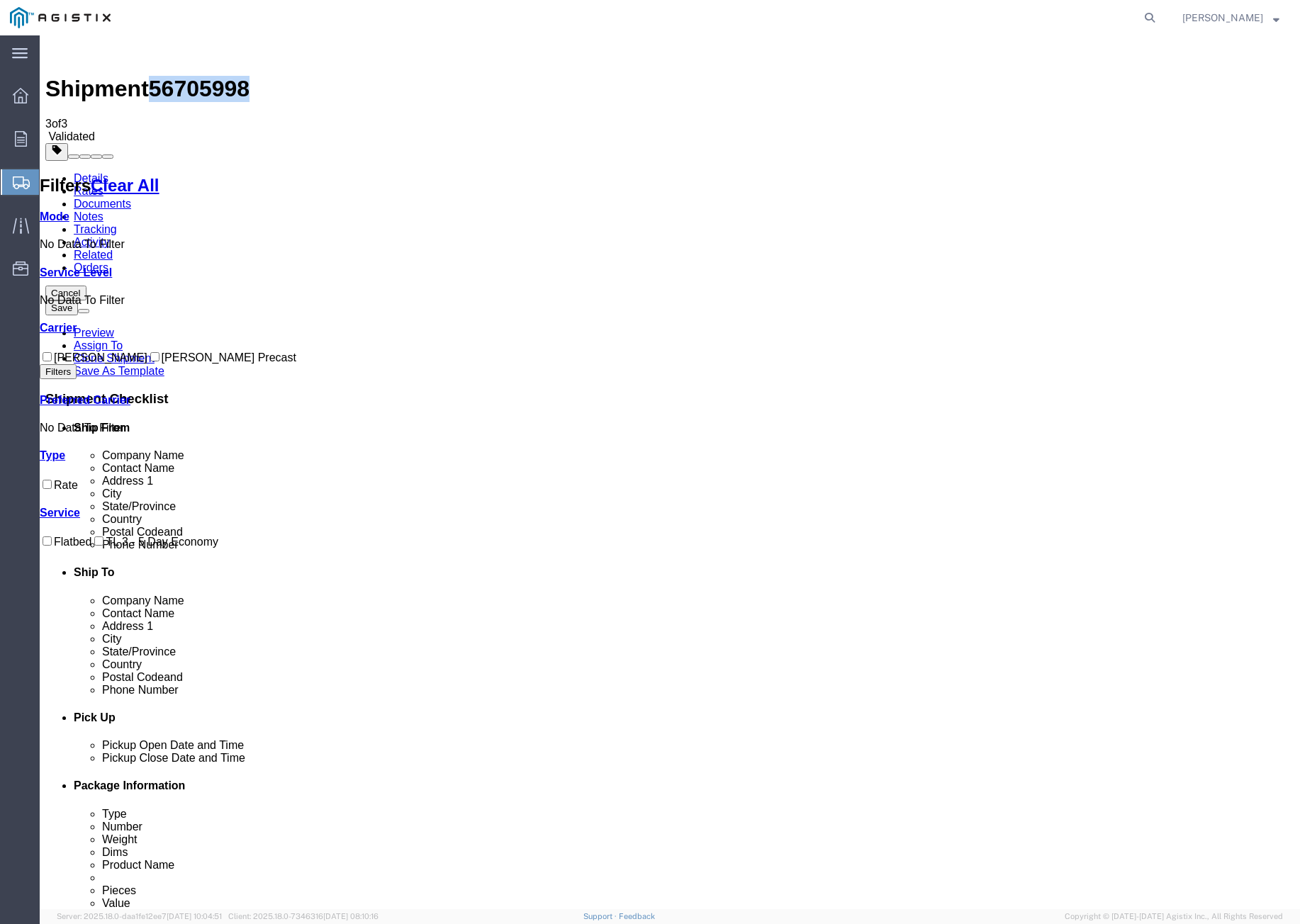
drag, startPoint x: 160, startPoint y: 48, endPoint x: 223, endPoint y: 50, distance: 63.0
click at [232, 76] on span "56705998" at bounding box center [199, 89] width 100 height 26
copy span "56705998"
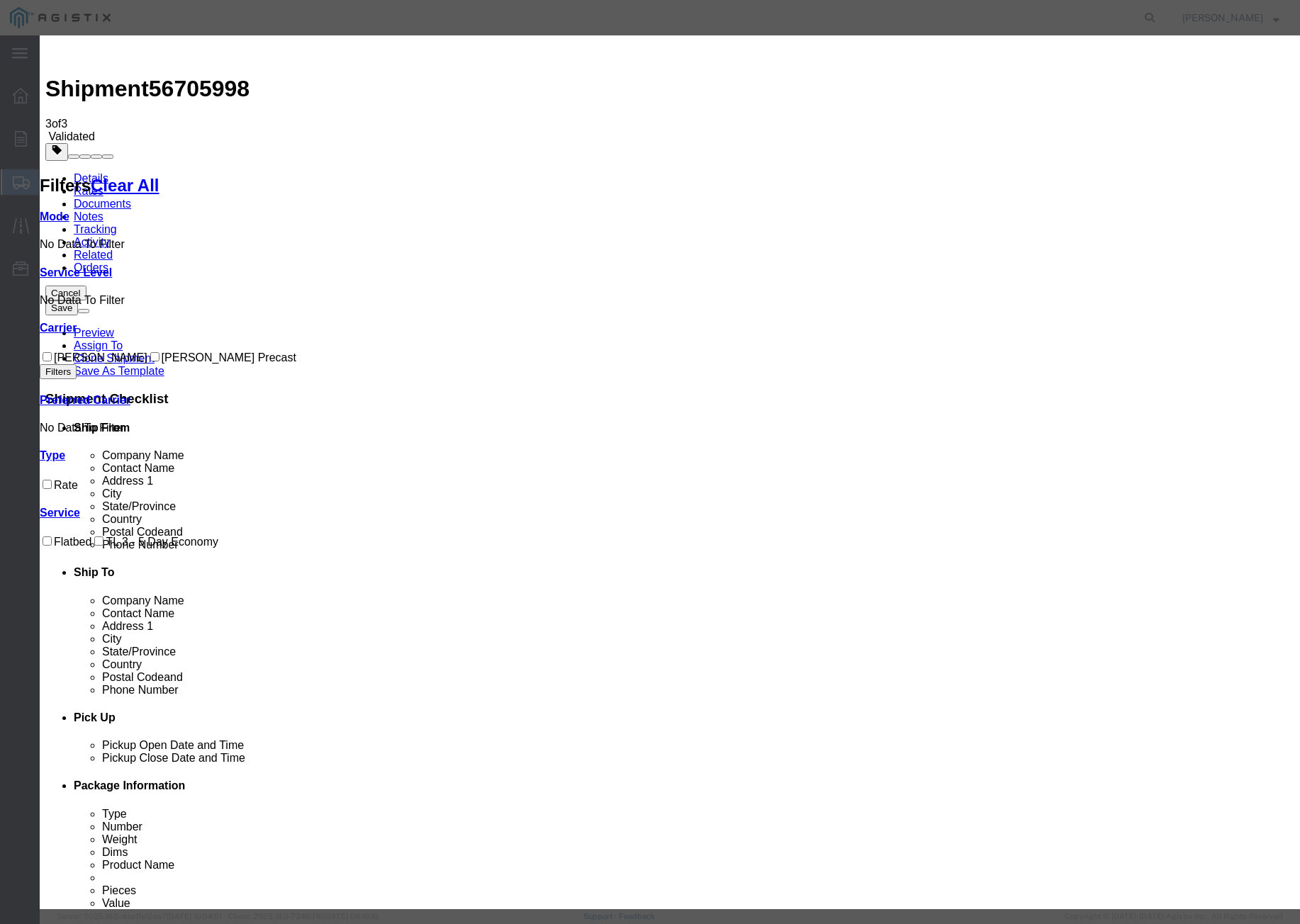
drag, startPoint x: 514, startPoint y: 137, endPoint x: 442, endPoint y: 132, distance: 72.2
paste input "56705998"
type input "56705998"
